Goal: Task Accomplishment & Management: Use online tool/utility

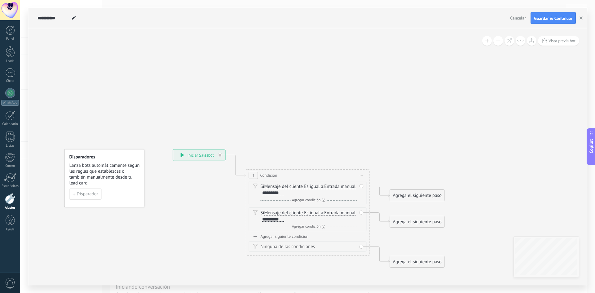
click at [417, 196] on div "Agrega el siguiente paso" at bounding box center [417, 195] width 54 height 10
click at [419, 209] on span "Mensaje" at bounding box center [415, 206] width 16 height 6
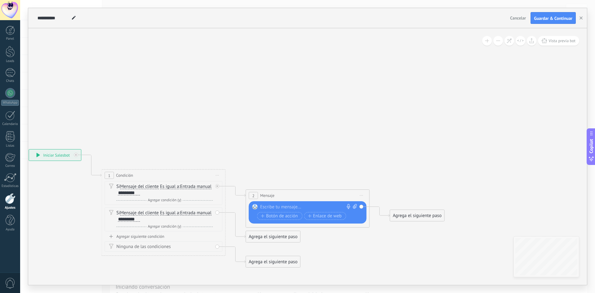
click at [279, 238] on div "Agrega el siguiente paso" at bounding box center [273, 237] width 54 height 10
click at [287, 246] on div "Mensaje" at bounding box center [288, 248] width 52 height 6
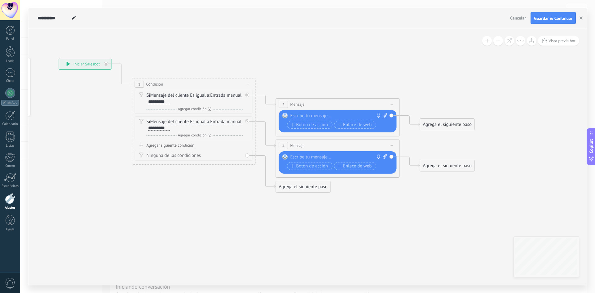
drag, startPoint x: 547, startPoint y: 176, endPoint x: 577, endPoint y: 85, distance: 96.0
click at [577, 85] on icon at bounding box center [256, 125] width 705 height 445
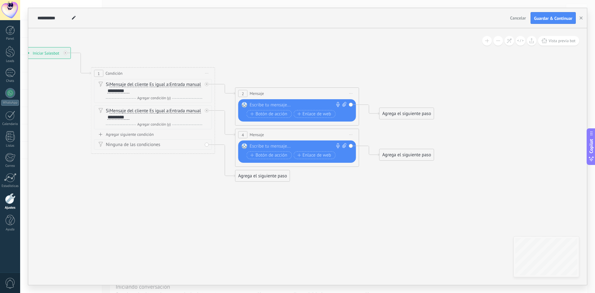
drag, startPoint x: 482, startPoint y: 242, endPoint x: 441, endPoint y: 231, distance: 42.1
click at [441, 231] on icon at bounding box center [215, 114] width 705 height 445
click at [270, 101] on div "Reemplazar Quitar Convertir a mensaje de voz Arrastre la imagen aquí para adjun…" at bounding box center [297, 110] width 118 height 22
click at [274, 105] on div at bounding box center [296, 105] width 92 height 6
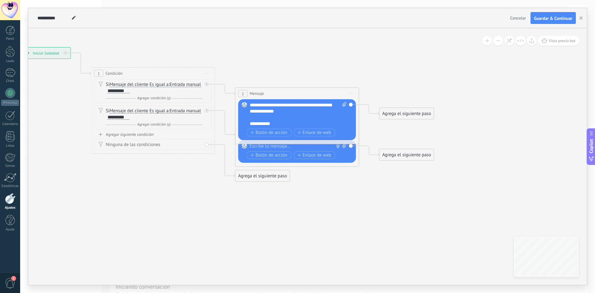
click at [312, 112] on div "**********" at bounding box center [298, 114] width 97 height 25
click at [278, 125] on div "**********" at bounding box center [293, 124] width 86 height 6
